Goal: Information Seeking & Learning: Learn about a topic

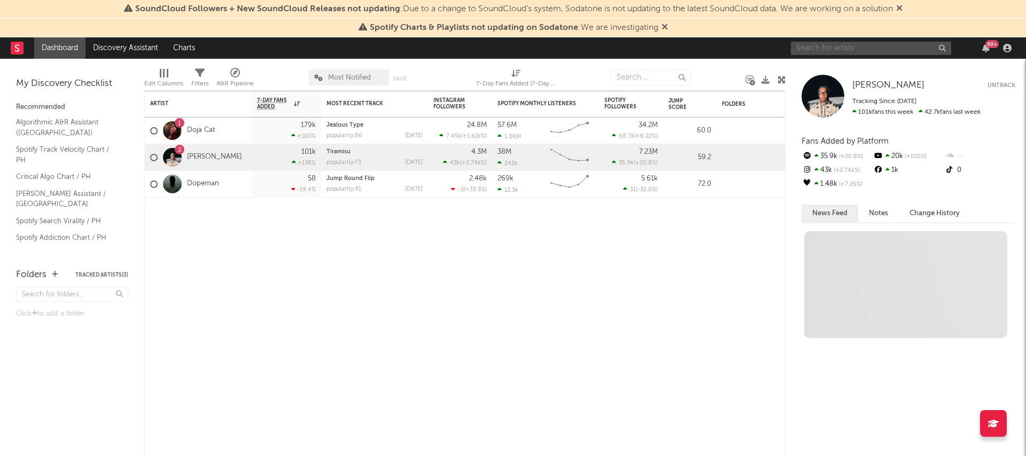
click at [880, 53] on input "text" at bounding box center [871, 48] width 160 height 13
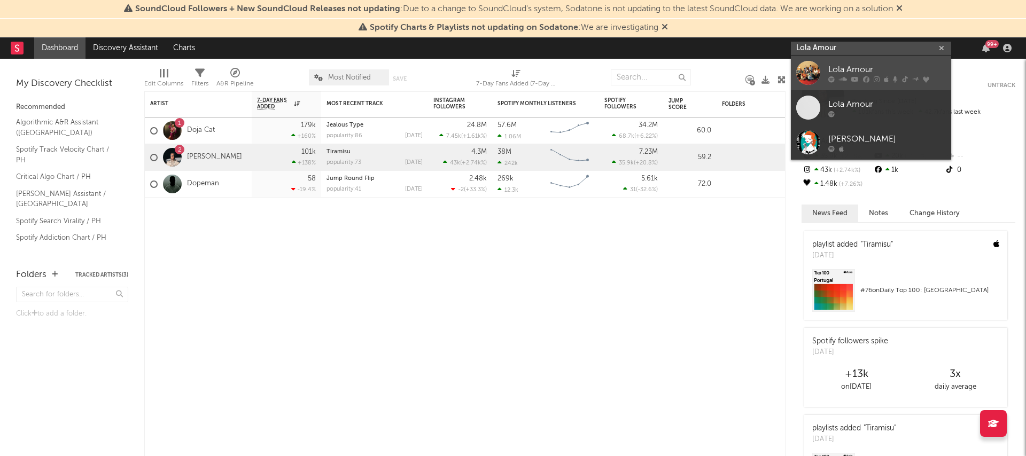
type input "Lola Amour"
click at [893, 76] on icon at bounding box center [895, 79] width 5 height 6
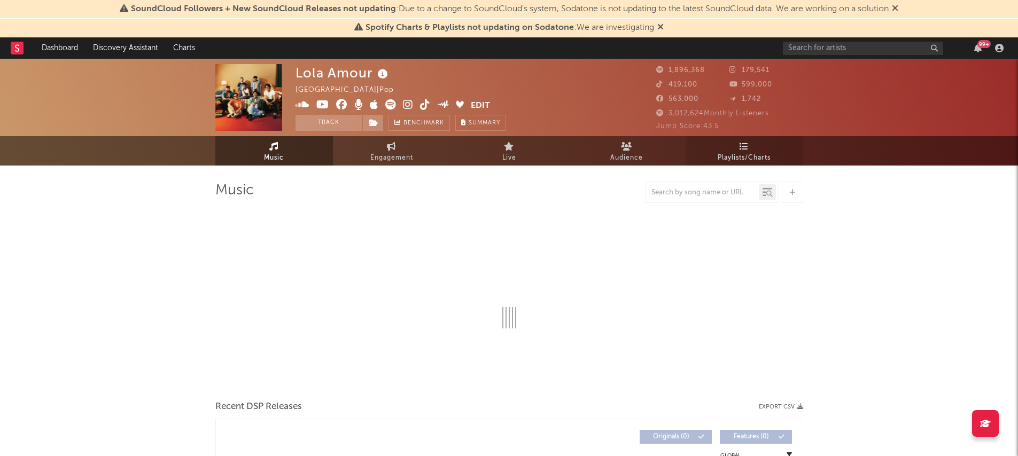
click at [729, 157] on span "Playlists/Charts" at bounding box center [743, 158] width 53 height 13
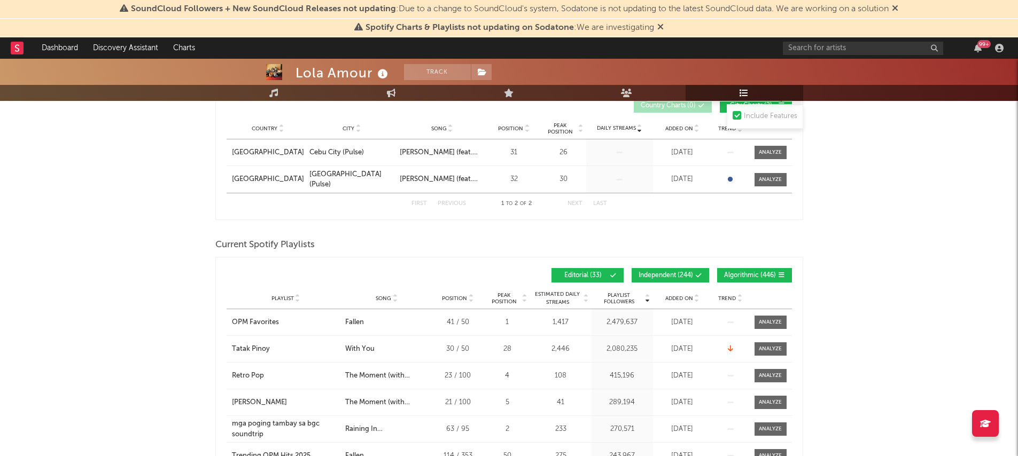
scroll to position [208, 0]
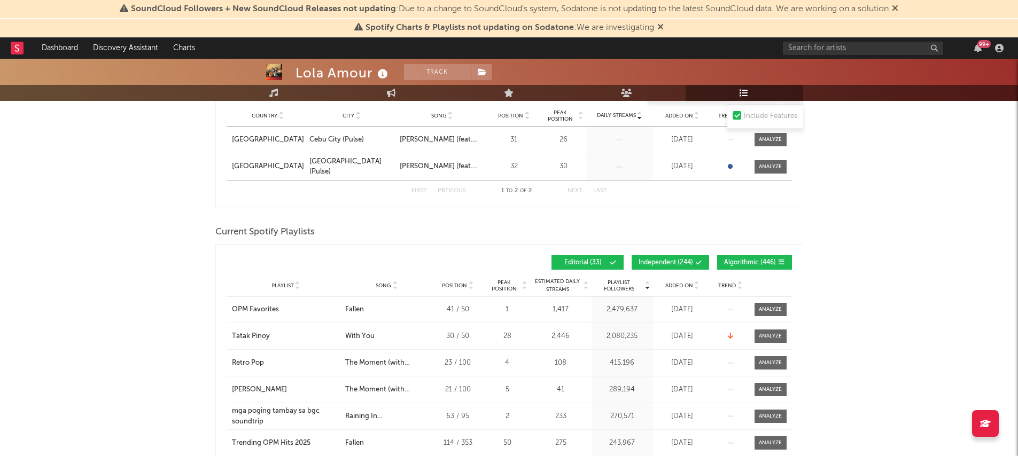
click at [747, 262] on span "Algorithmic ( 446 )" at bounding box center [750, 263] width 52 height 6
click at [689, 261] on span "Independent ( 244 )" at bounding box center [665, 263] width 54 height 6
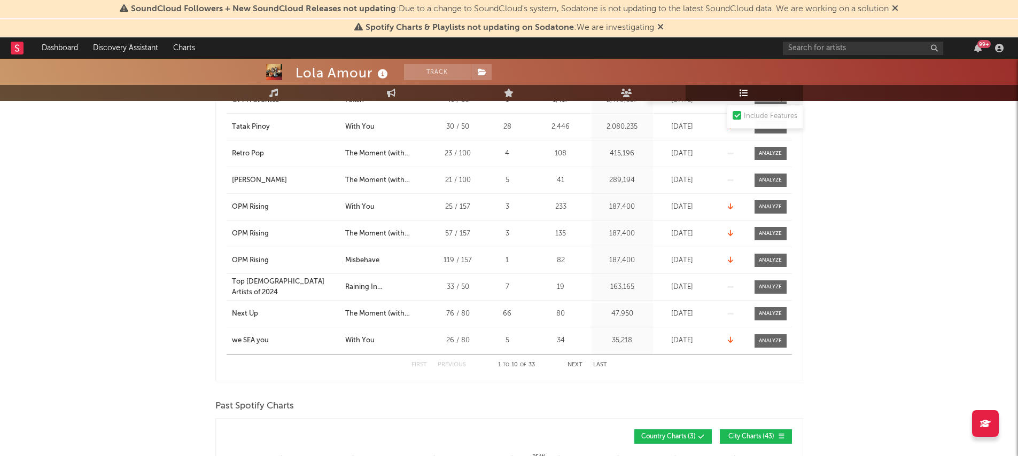
scroll to position [418, 0]
click at [577, 363] on button "Next" at bounding box center [574, 365] width 15 height 6
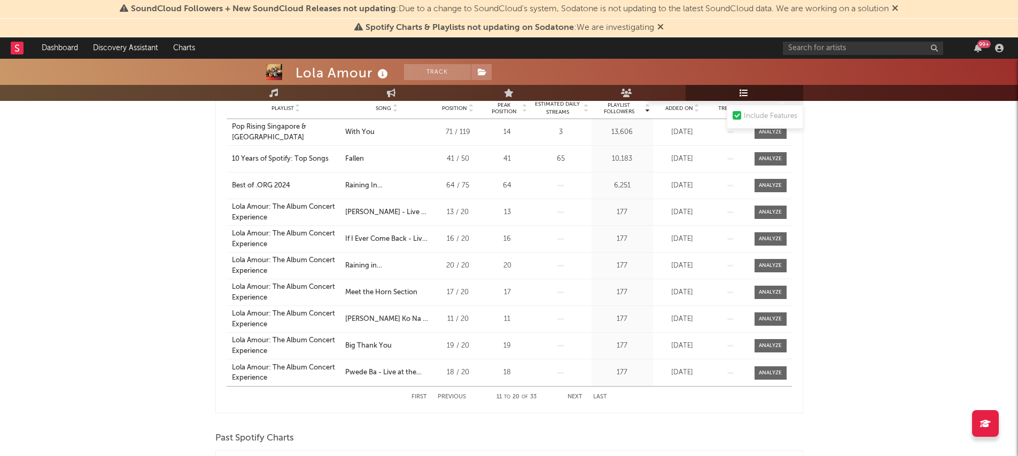
scroll to position [432, 0]
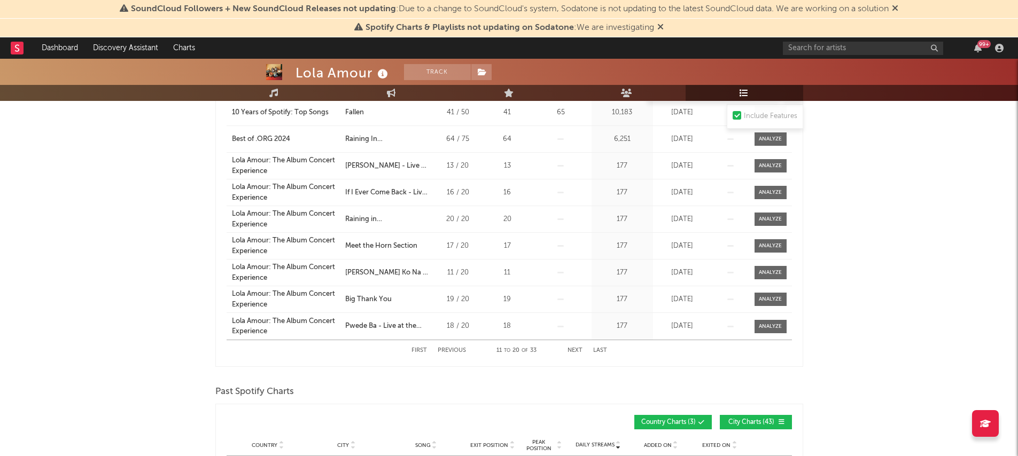
click at [465, 351] on button "Previous" at bounding box center [451, 351] width 28 height 6
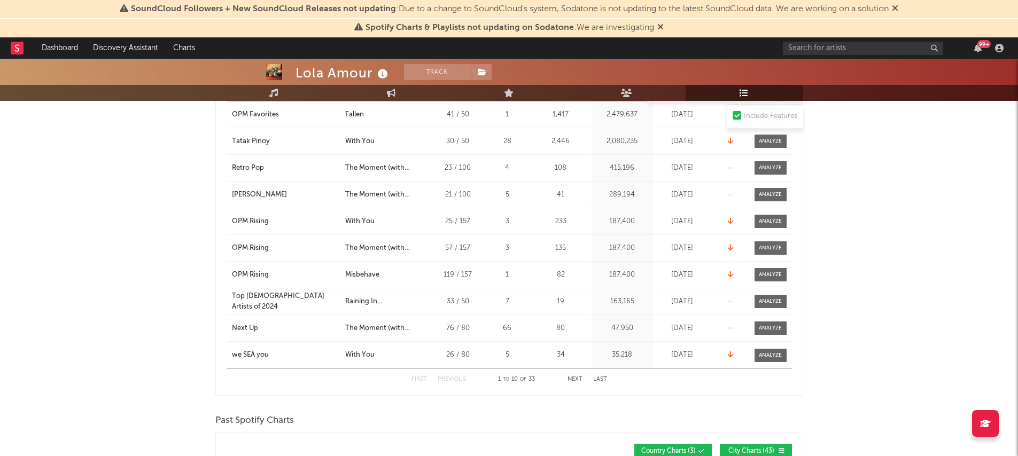
scroll to position [403, 0]
click at [250, 325] on div "Next Up" at bounding box center [245, 328] width 26 height 11
click at [575, 379] on button "Next" at bounding box center [574, 379] width 15 height 6
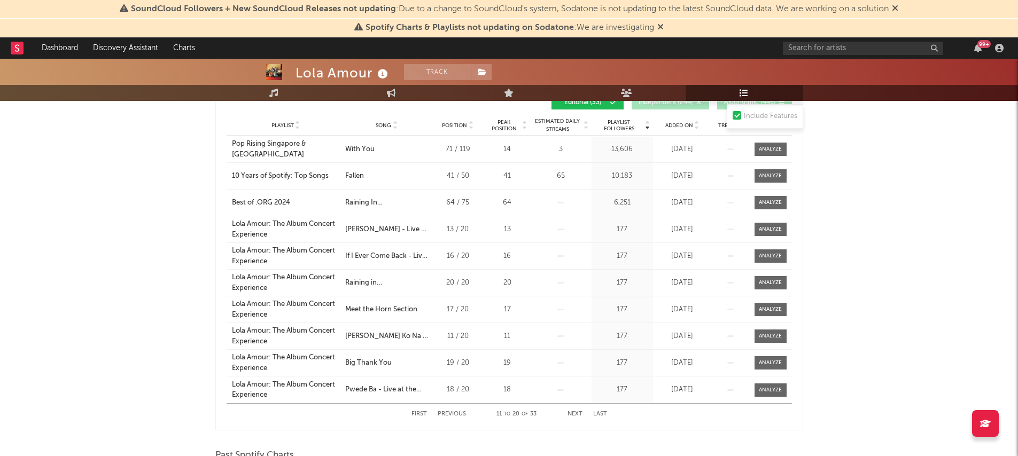
scroll to position [371, 0]
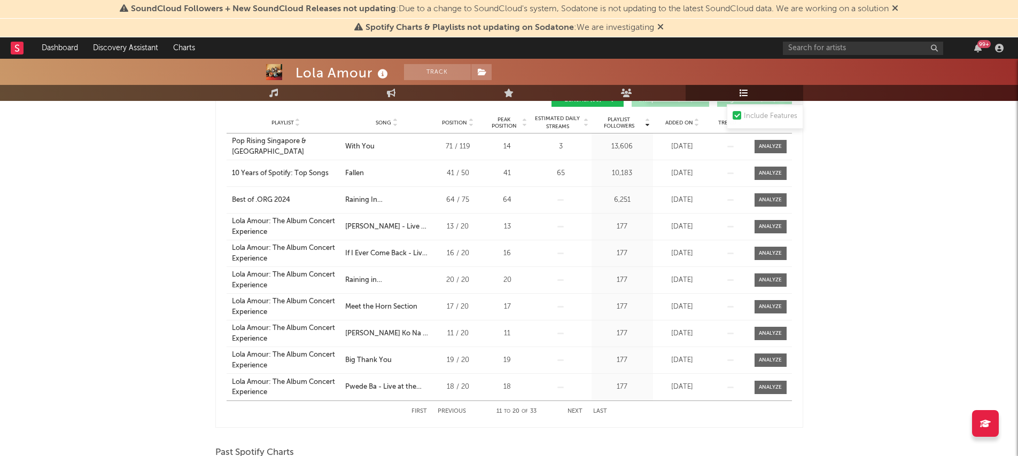
click at [451, 411] on button "Previous" at bounding box center [451, 412] width 28 height 6
